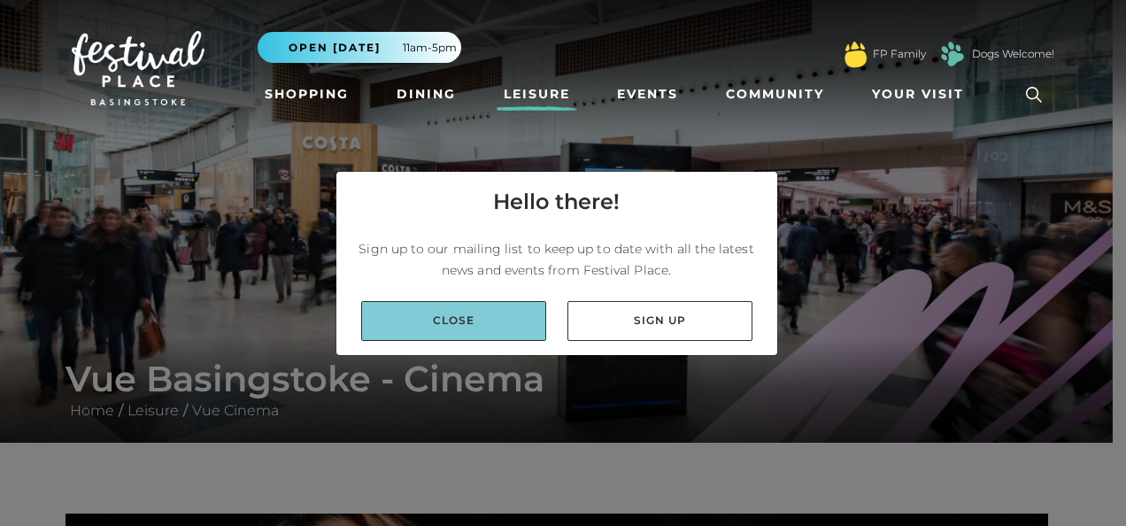
click at [473, 310] on link "Close" at bounding box center [453, 321] width 185 height 40
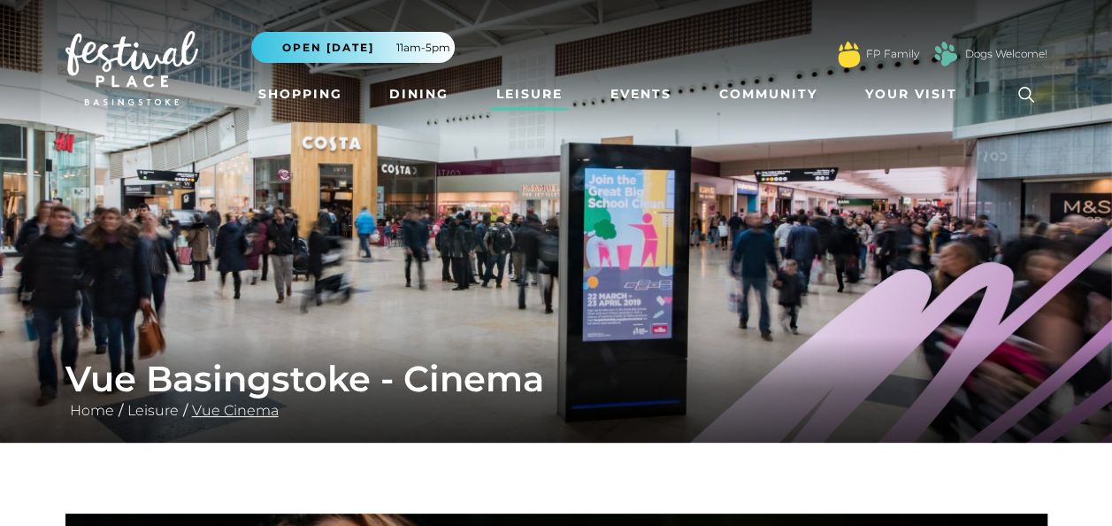
click at [240, 408] on link "Vue Cinema" at bounding box center [236, 410] width 96 height 17
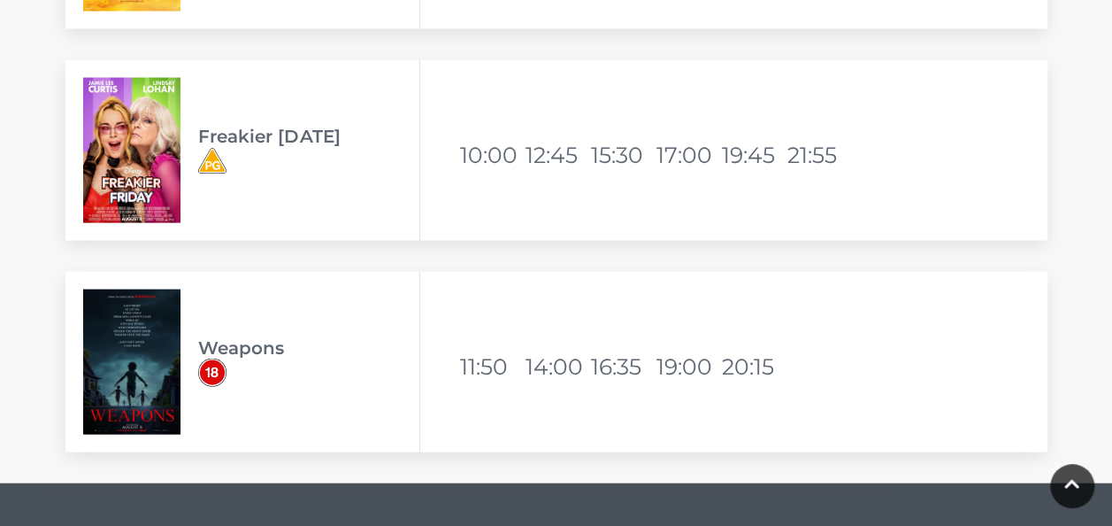
scroll to position [5145, 0]
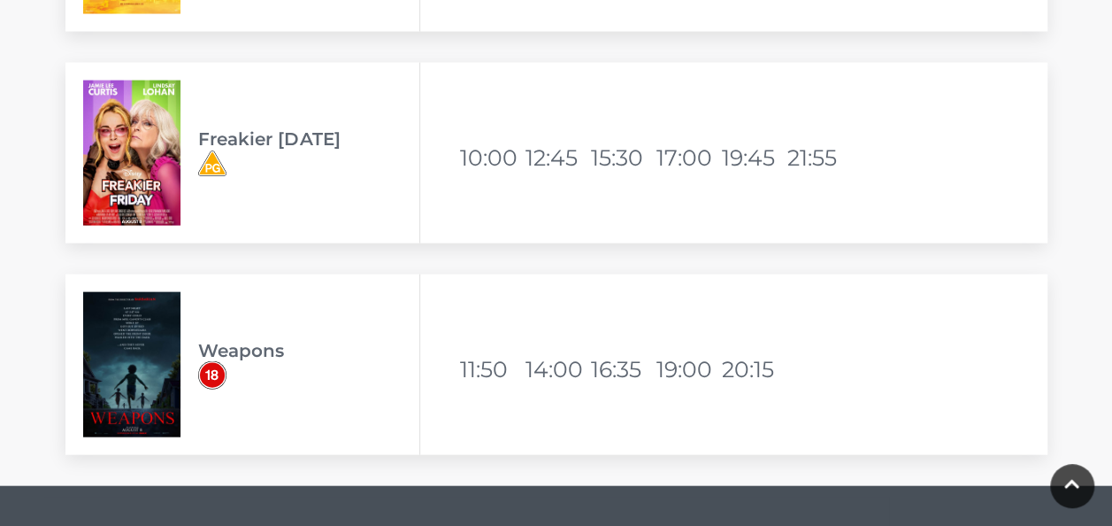
click at [111, 404] on img at bounding box center [131, 364] width 97 height 145
click at [138, 354] on img at bounding box center [131, 364] width 97 height 145
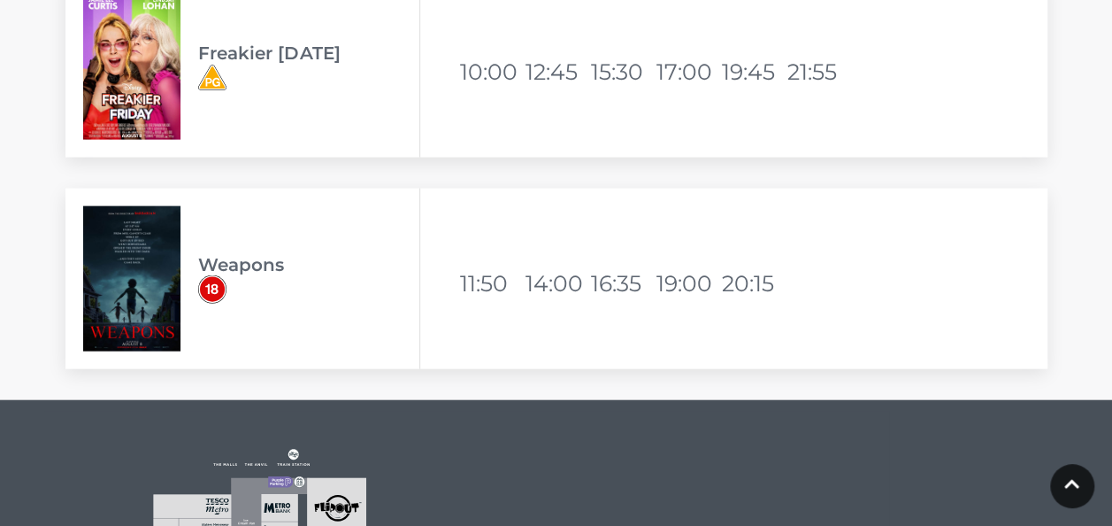
scroll to position [5232, 0]
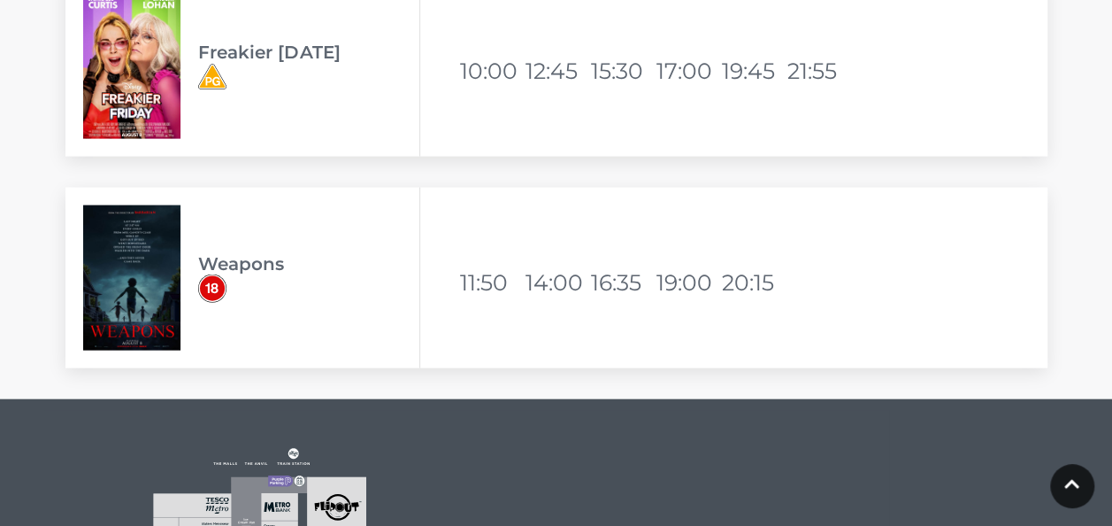
click at [155, 293] on img at bounding box center [131, 277] width 97 height 145
click at [246, 273] on h3 "Weapons" at bounding box center [308, 263] width 221 height 21
click at [498, 297] on li "11:50" at bounding box center [491, 282] width 62 height 42
click at [145, 254] on img at bounding box center [131, 277] width 97 height 145
click at [517, 295] on li "11:50" at bounding box center [491, 282] width 62 height 42
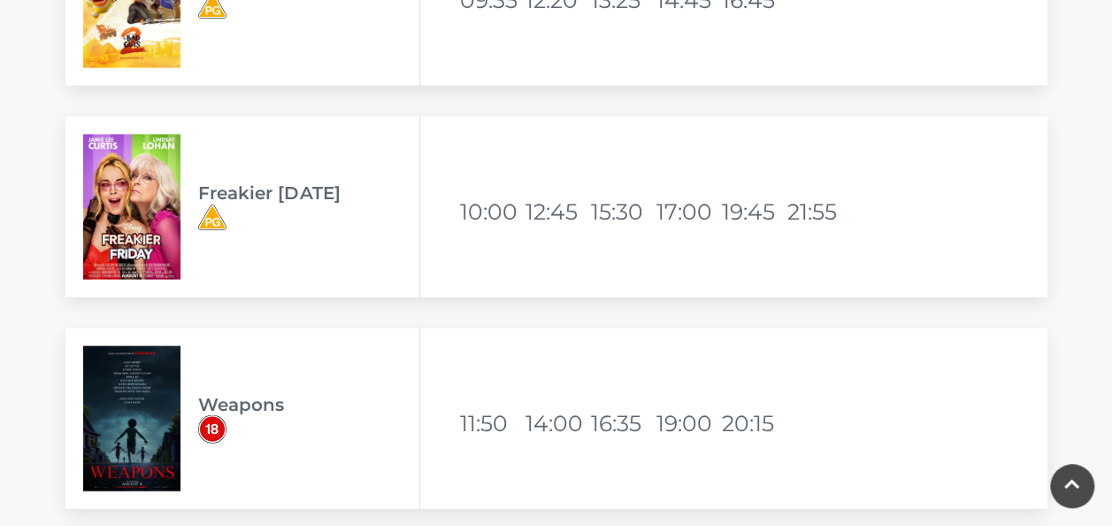
scroll to position [5092, 0]
click at [163, 417] on img at bounding box center [131, 417] width 97 height 145
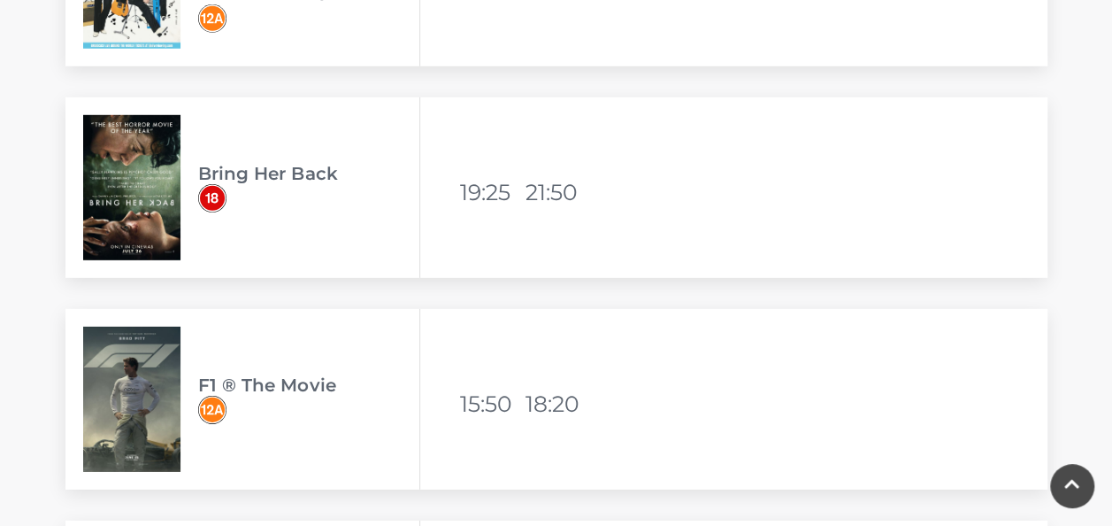
scroll to position [2556, 0]
